Goal: Find specific page/section: Find specific page/section

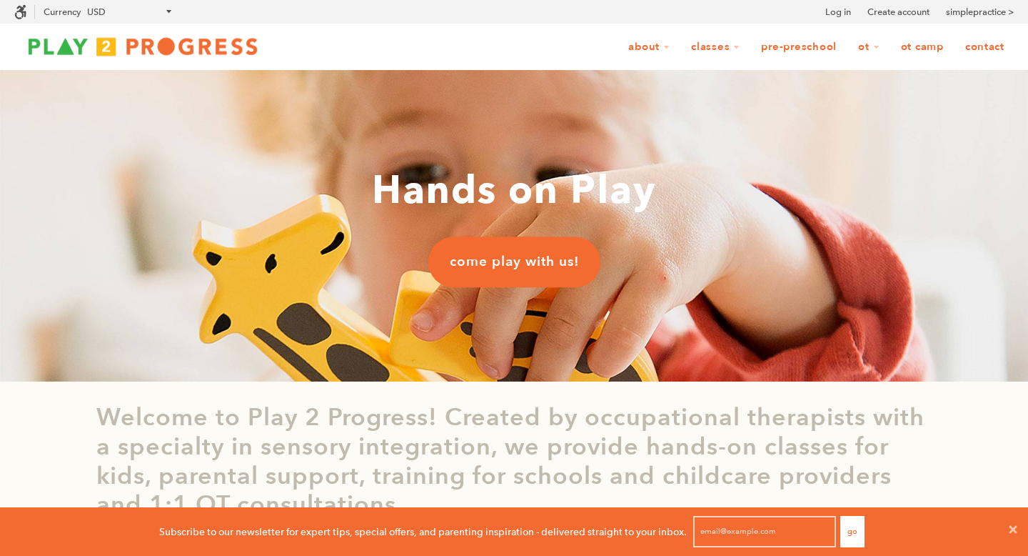
scroll to position [1, 1]
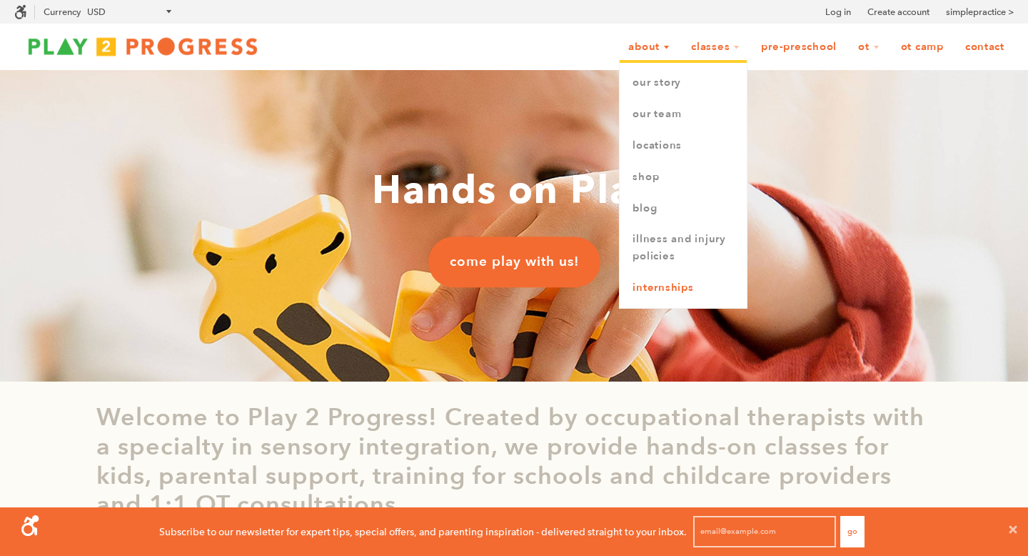
click at [643, 288] on link "Internships" at bounding box center [683, 287] width 127 height 31
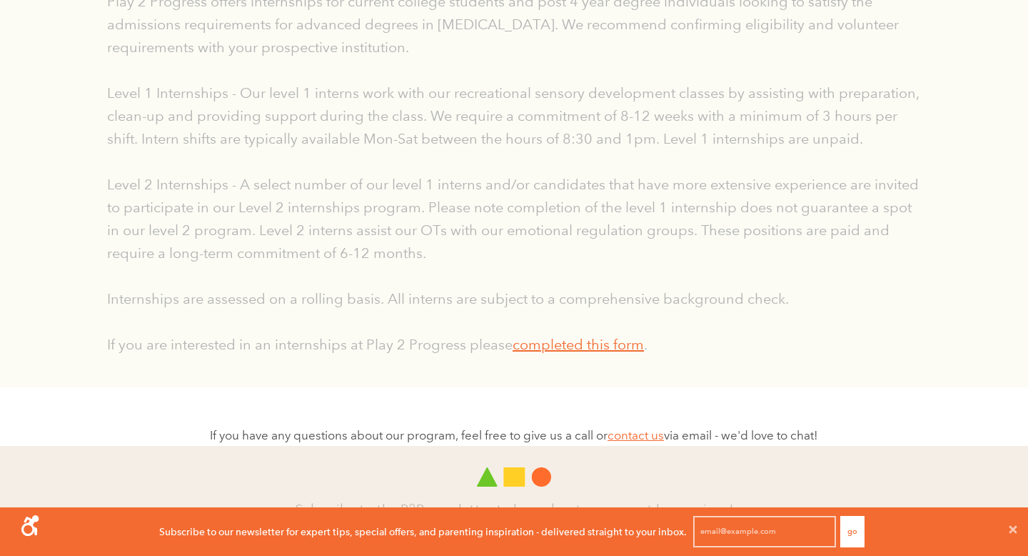
scroll to position [508, 0]
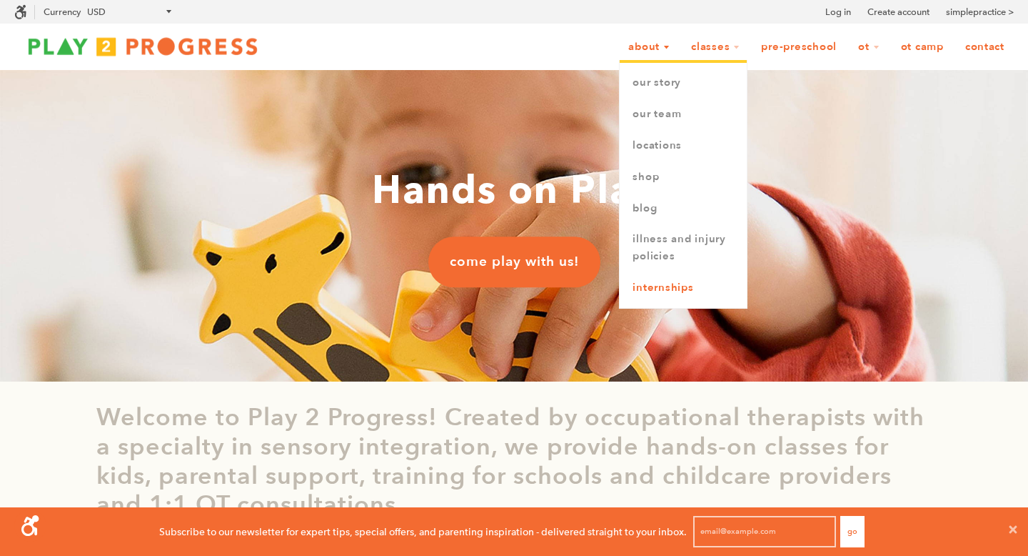
click at [658, 280] on link "Internships" at bounding box center [683, 287] width 127 height 31
